Goal: Check status: Check status

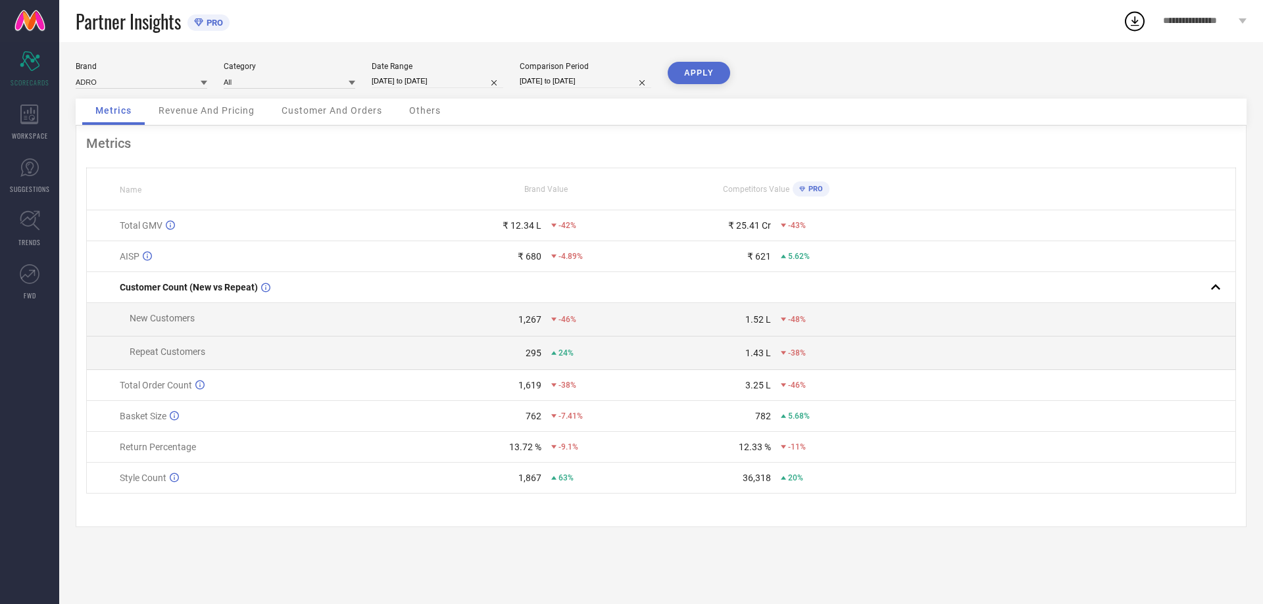
click at [405, 77] on input "[DATE] to [DATE]" at bounding box center [438, 81] width 132 height 14
select select "8"
select select "2025"
select select "9"
select select "2025"
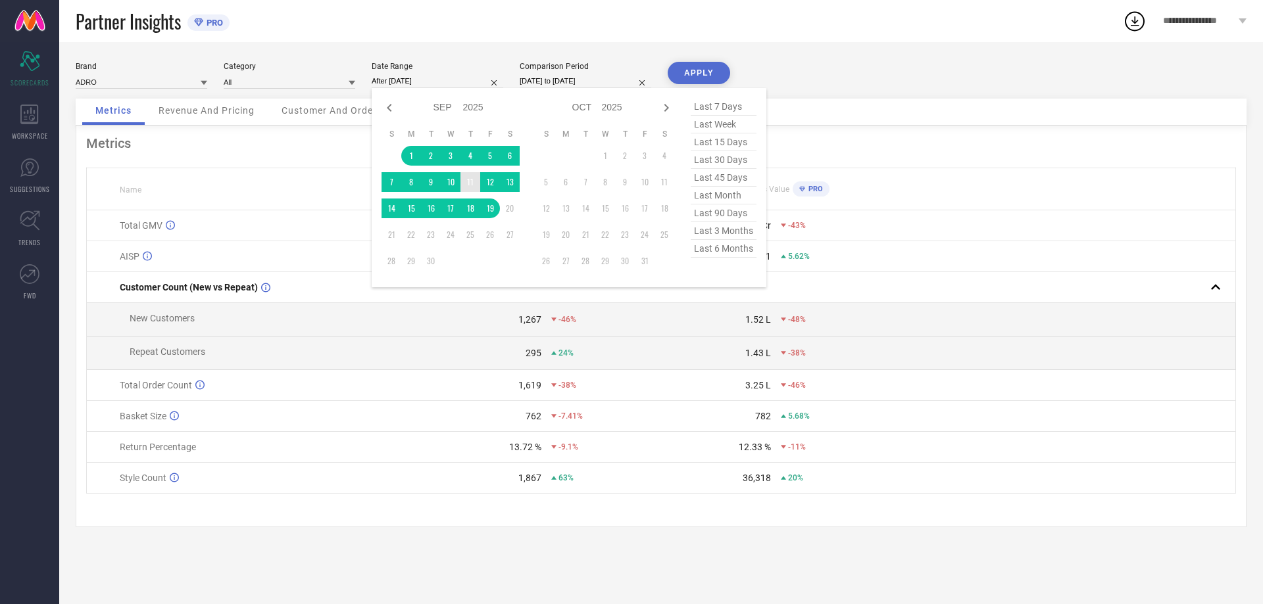
click at [466, 180] on td "11" at bounding box center [470, 182] width 20 height 20
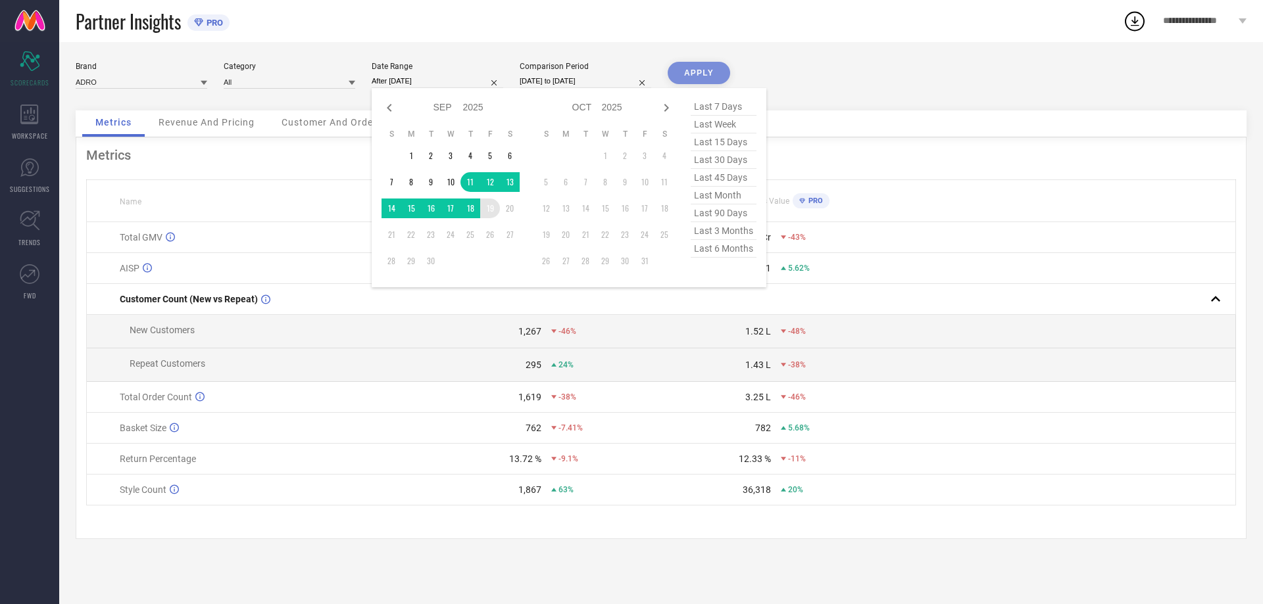
type input "[DATE] to [DATE]"
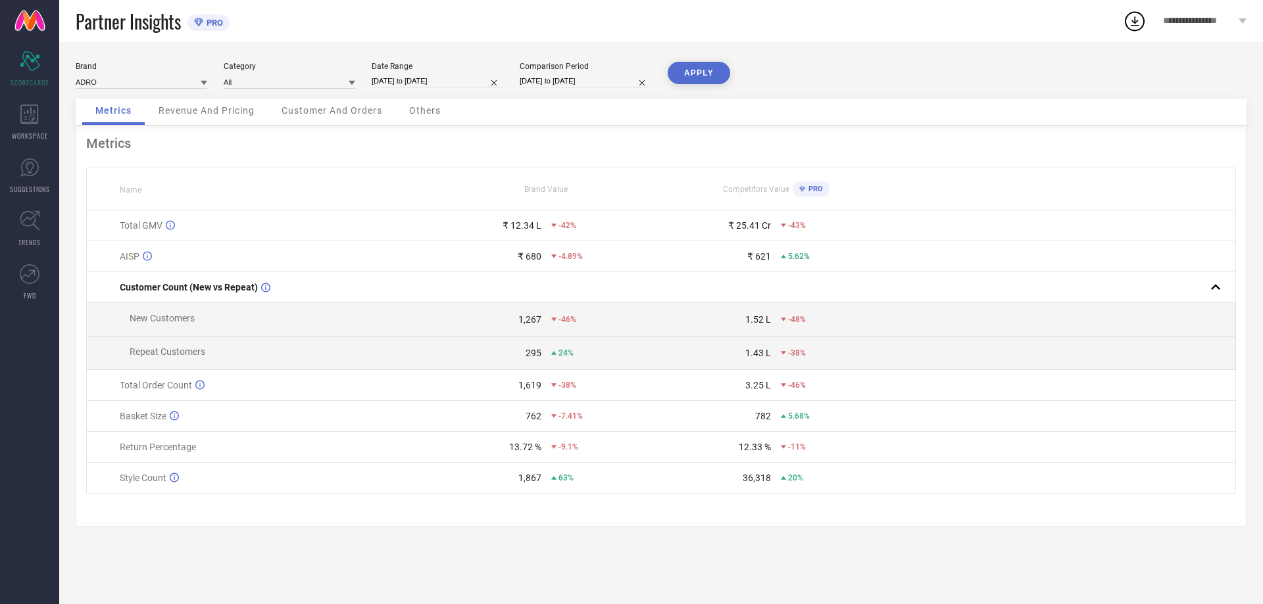
click at [706, 68] on button "APPLY" at bounding box center [699, 73] width 62 height 22
